Goal: Information Seeking & Learning: Learn about a topic

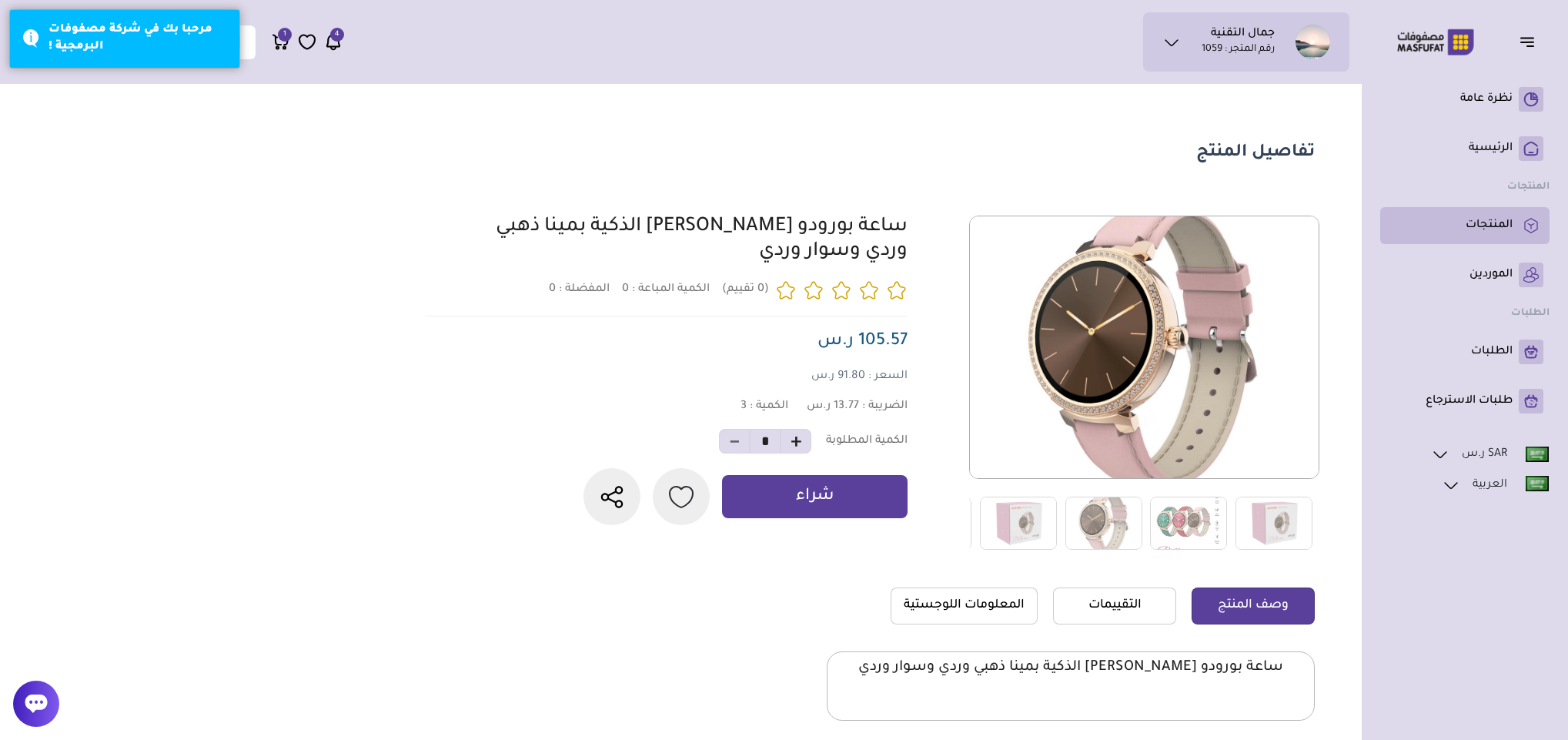
click at [1497, 222] on p "المنتجات" at bounding box center [1490, 226] width 47 height 16
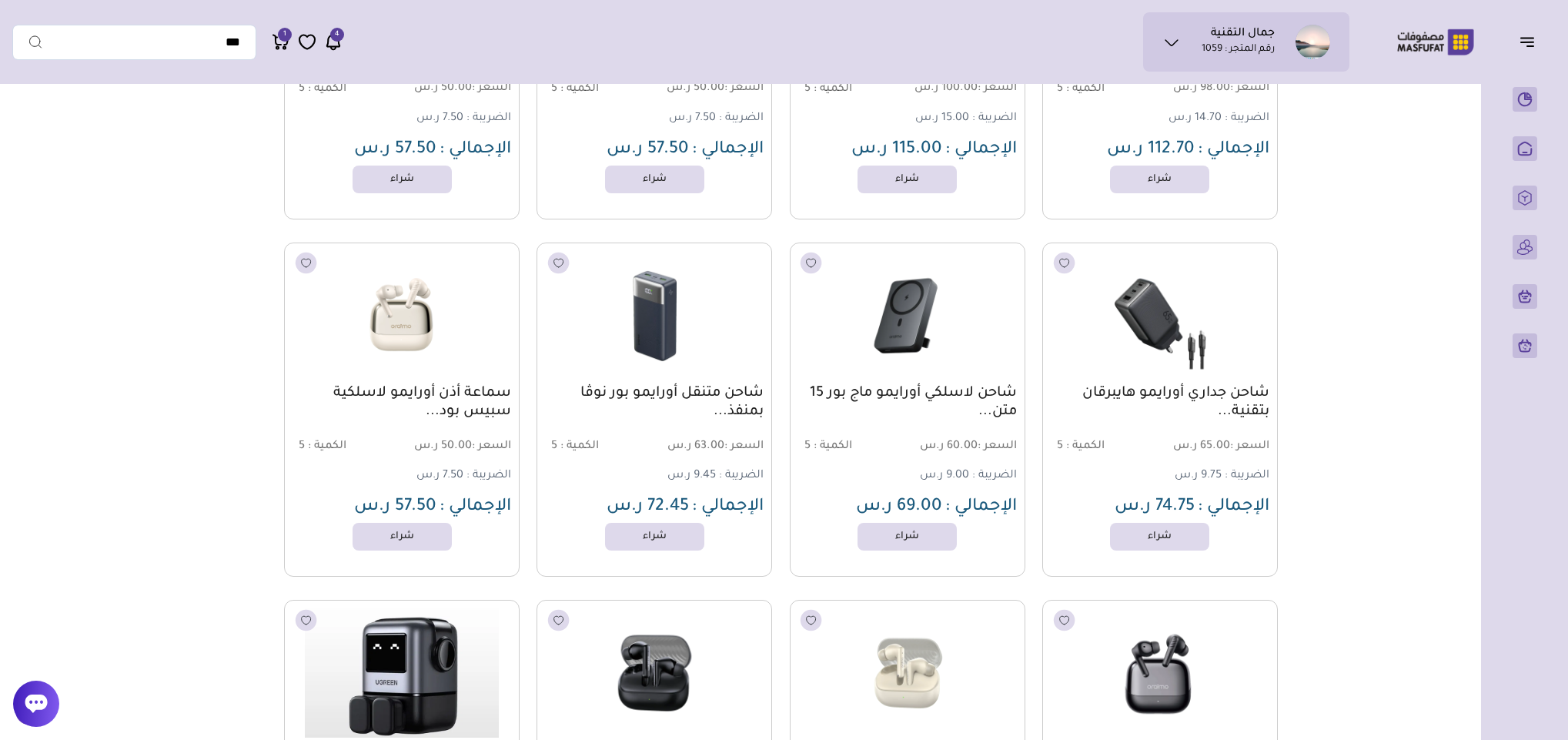
scroll to position [1105, 0]
